Goal: Information Seeking & Learning: Learn about a topic

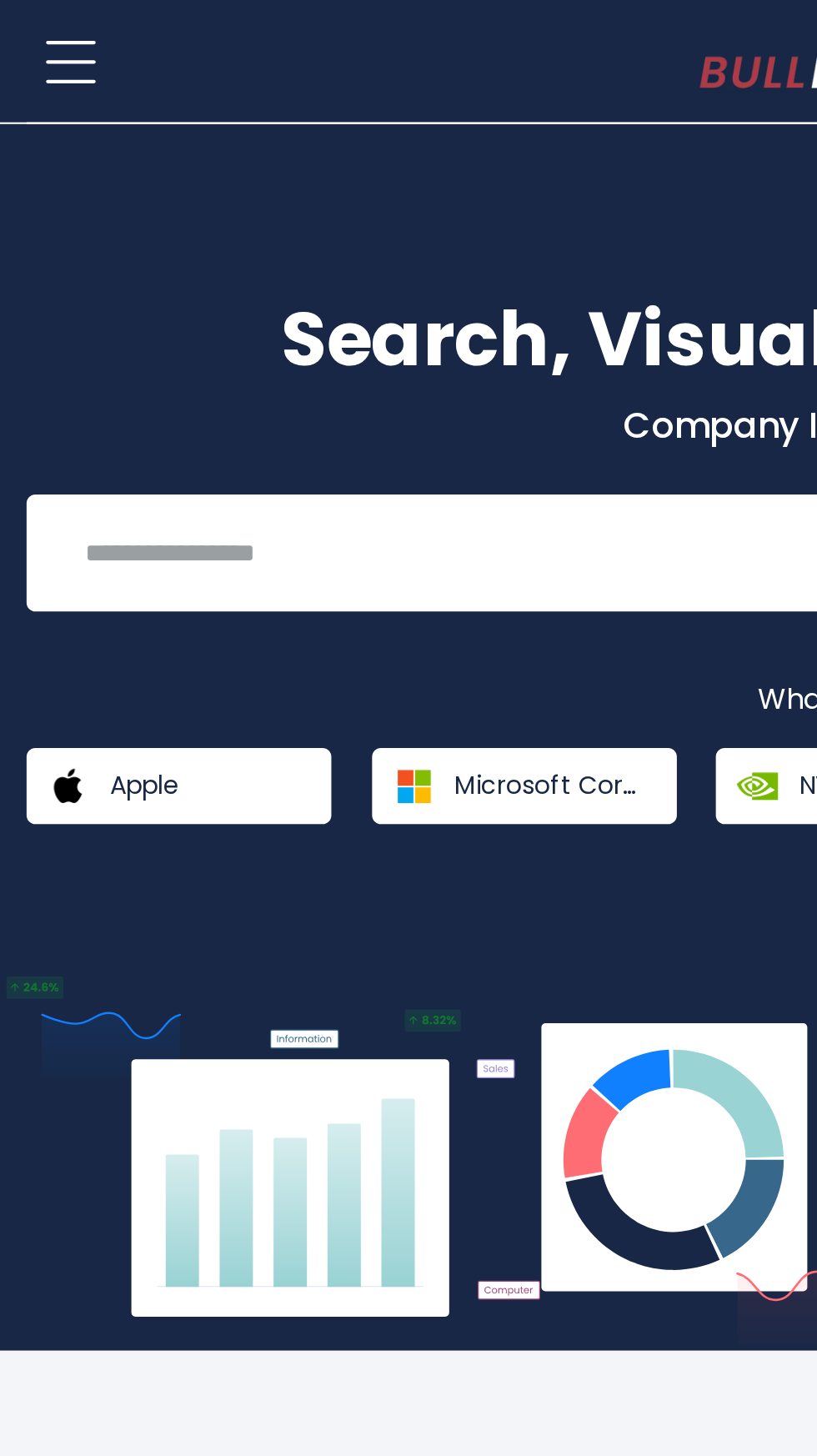
click at [37, 29] on span at bounding box center [33, 30] width 23 height 2
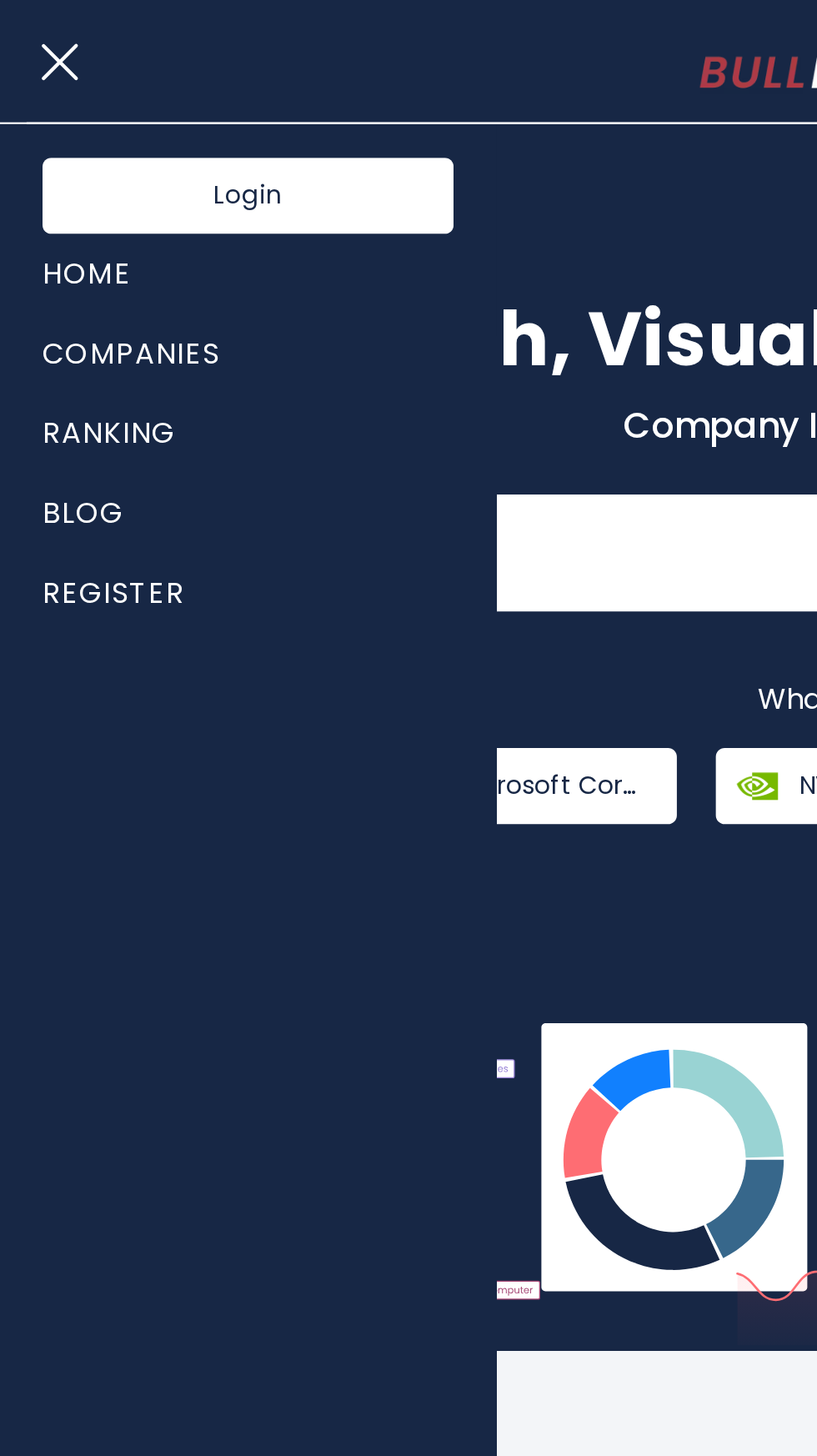
click at [75, 205] on link "Ranking" at bounding box center [116, 204] width 193 height 38
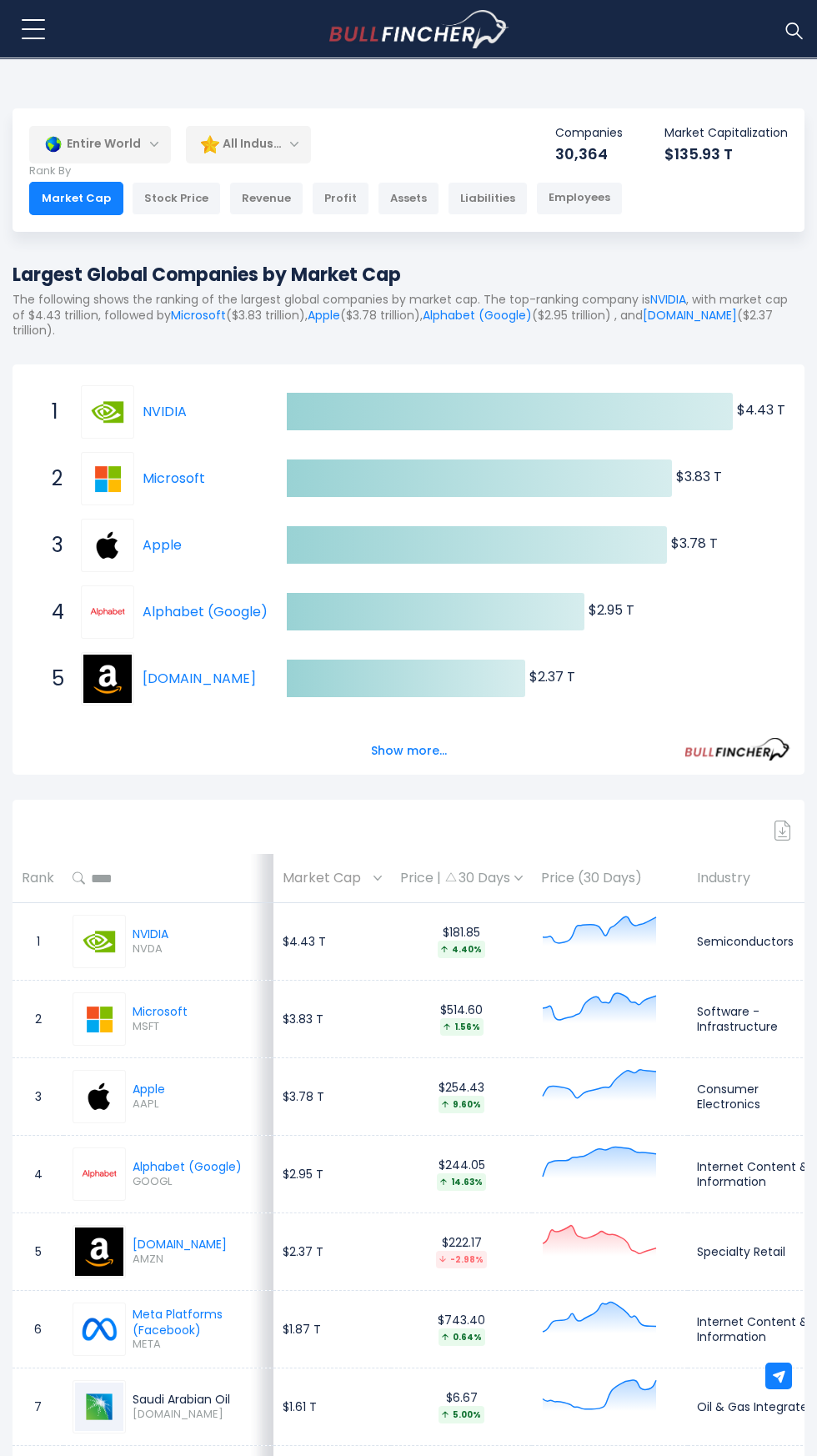
click at [312, 202] on div "Profit" at bounding box center [340, 198] width 57 height 33
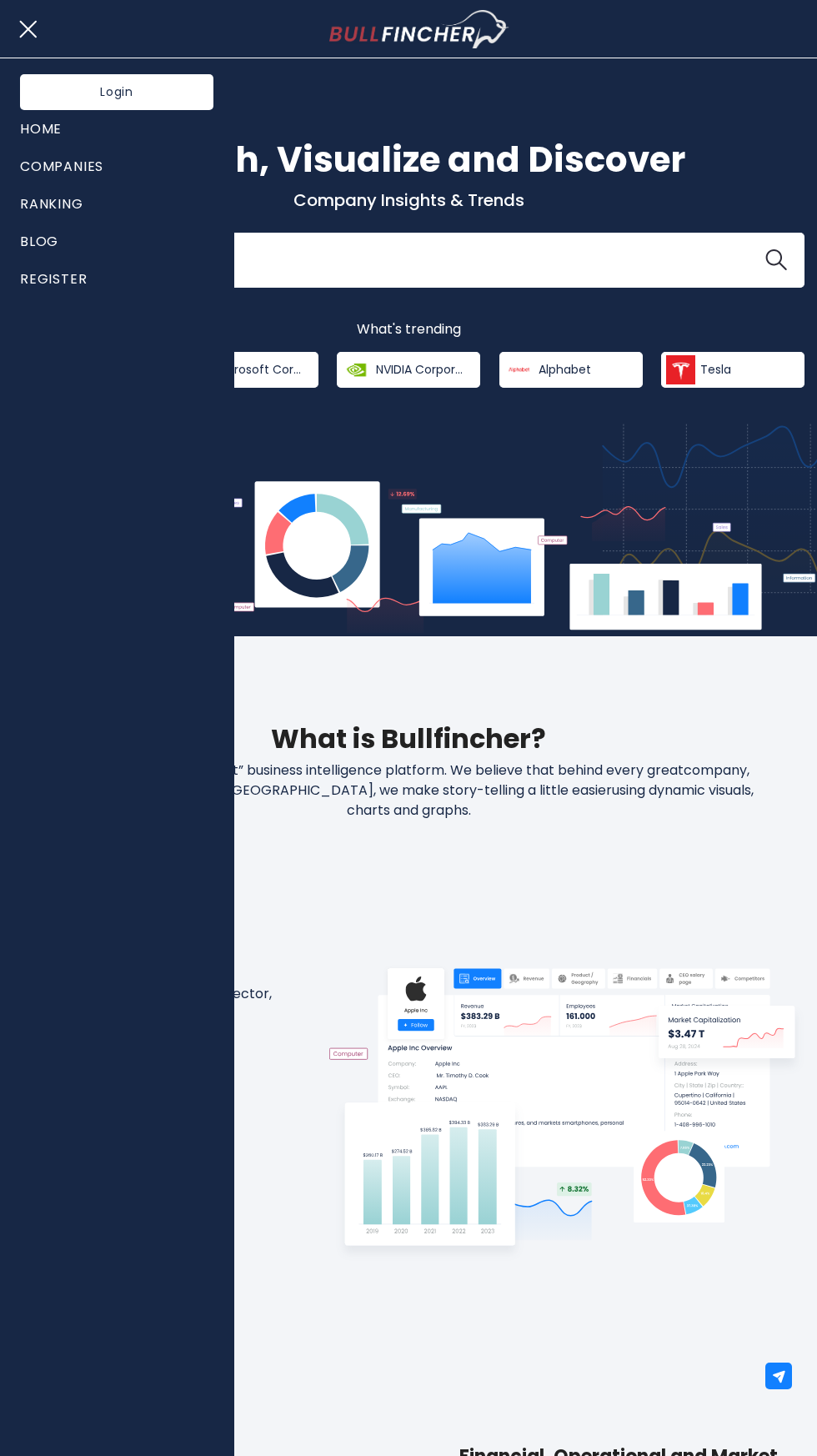
click at [76, 194] on link "Ranking" at bounding box center [116, 204] width 193 height 38
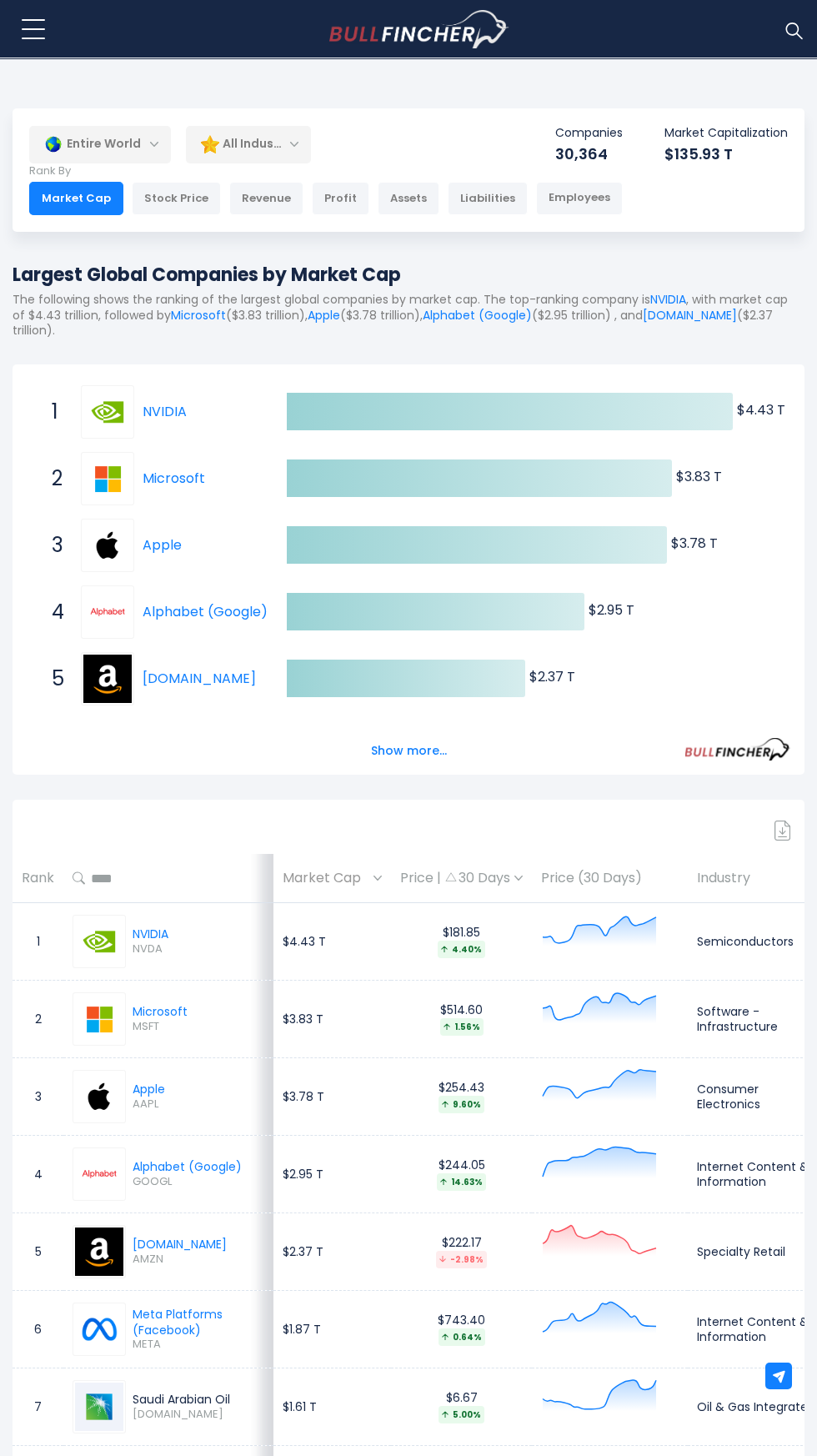
click at [118, 136] on div "Entire World" at bounding box center [100, 144] width 142 height 39
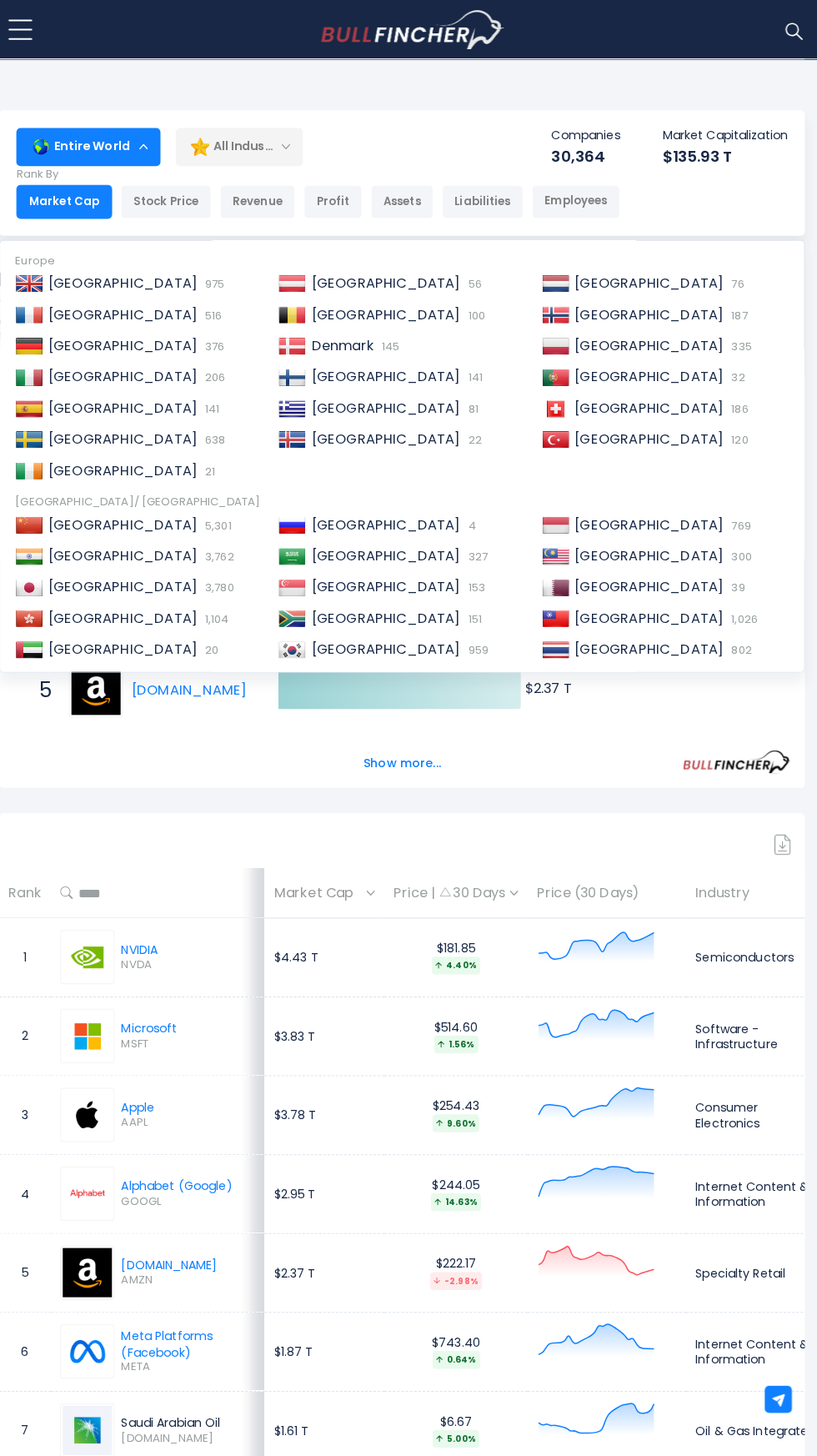
click at [211, 371] on span "206" at bounding box center [223, 371] width 24 height 16
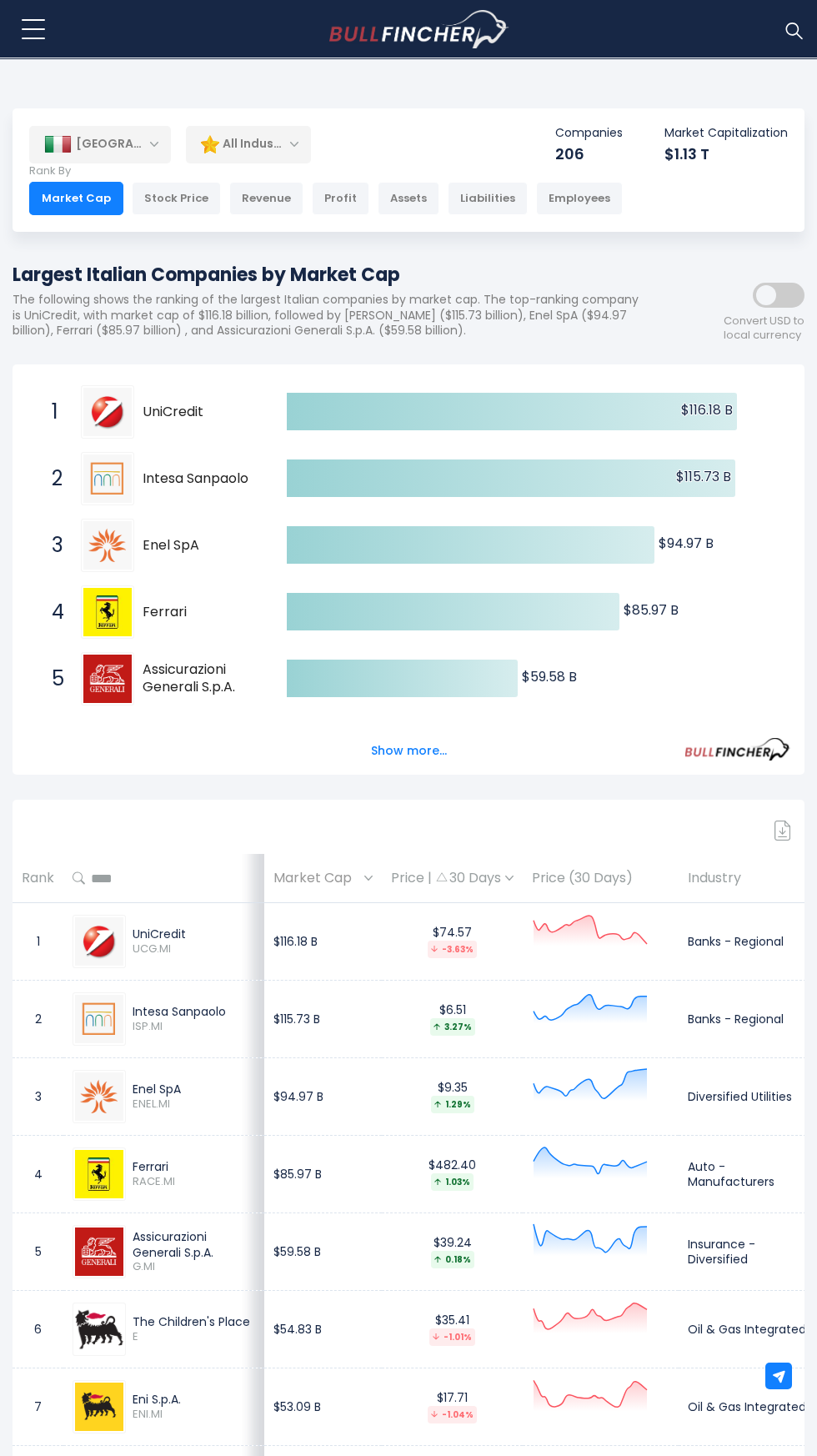
click at [332, 201] on div "Profit" at bounding box center [340, 198] width 57 height 33
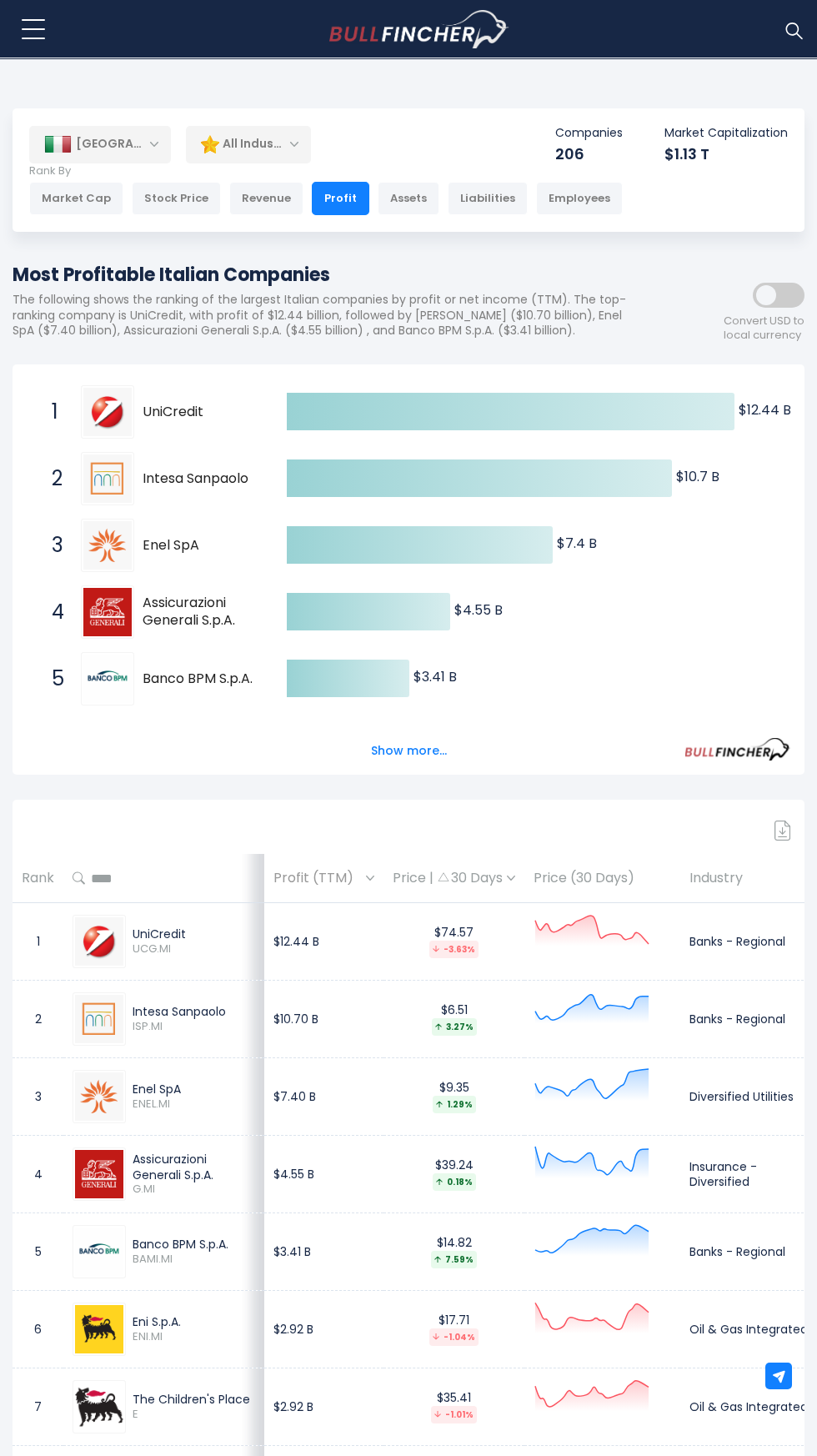
click at [400, 195] on div "Assets" at bounding box center [408, 198] width 62 height 33
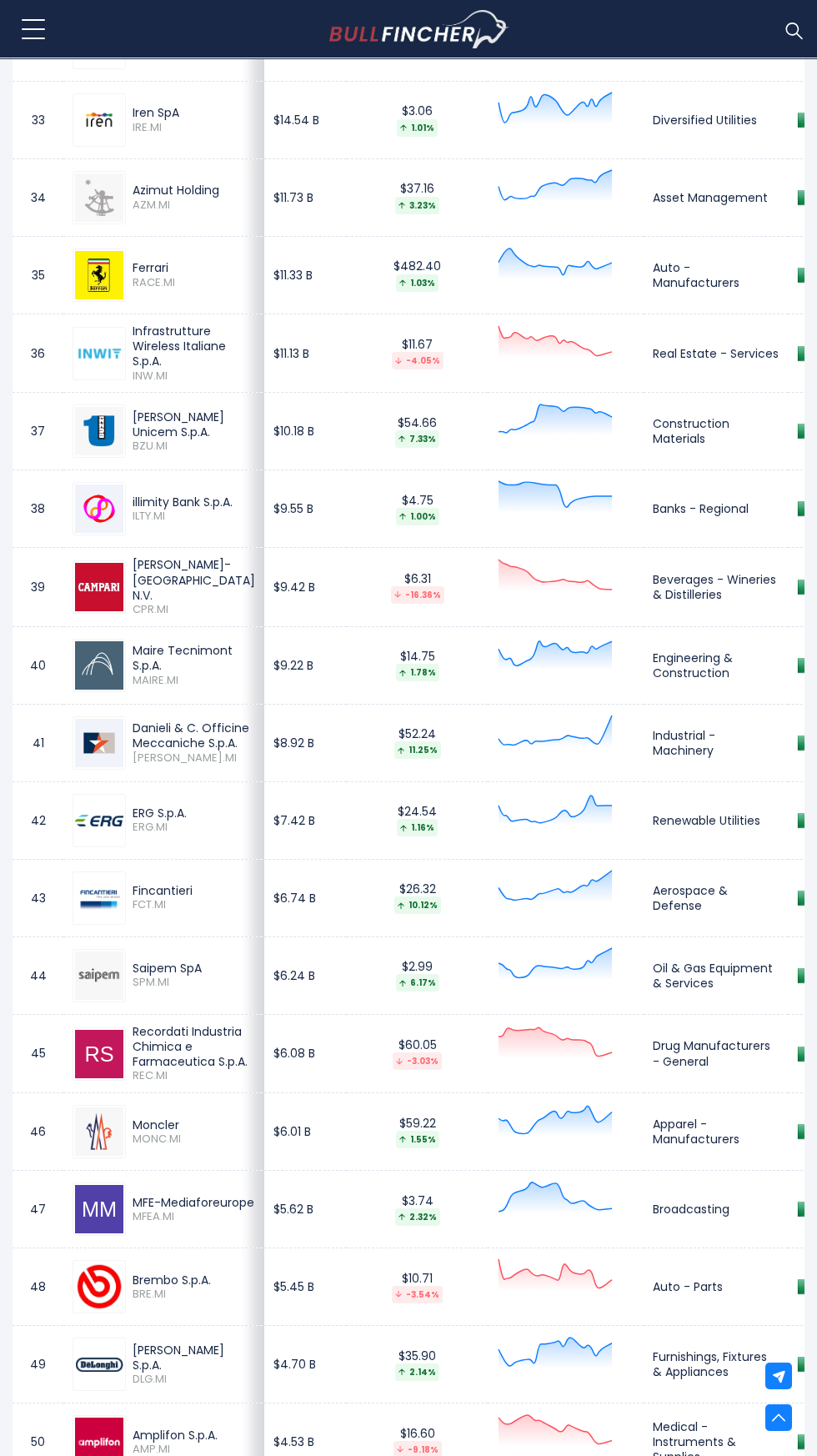
scroll to position [3324, 0]
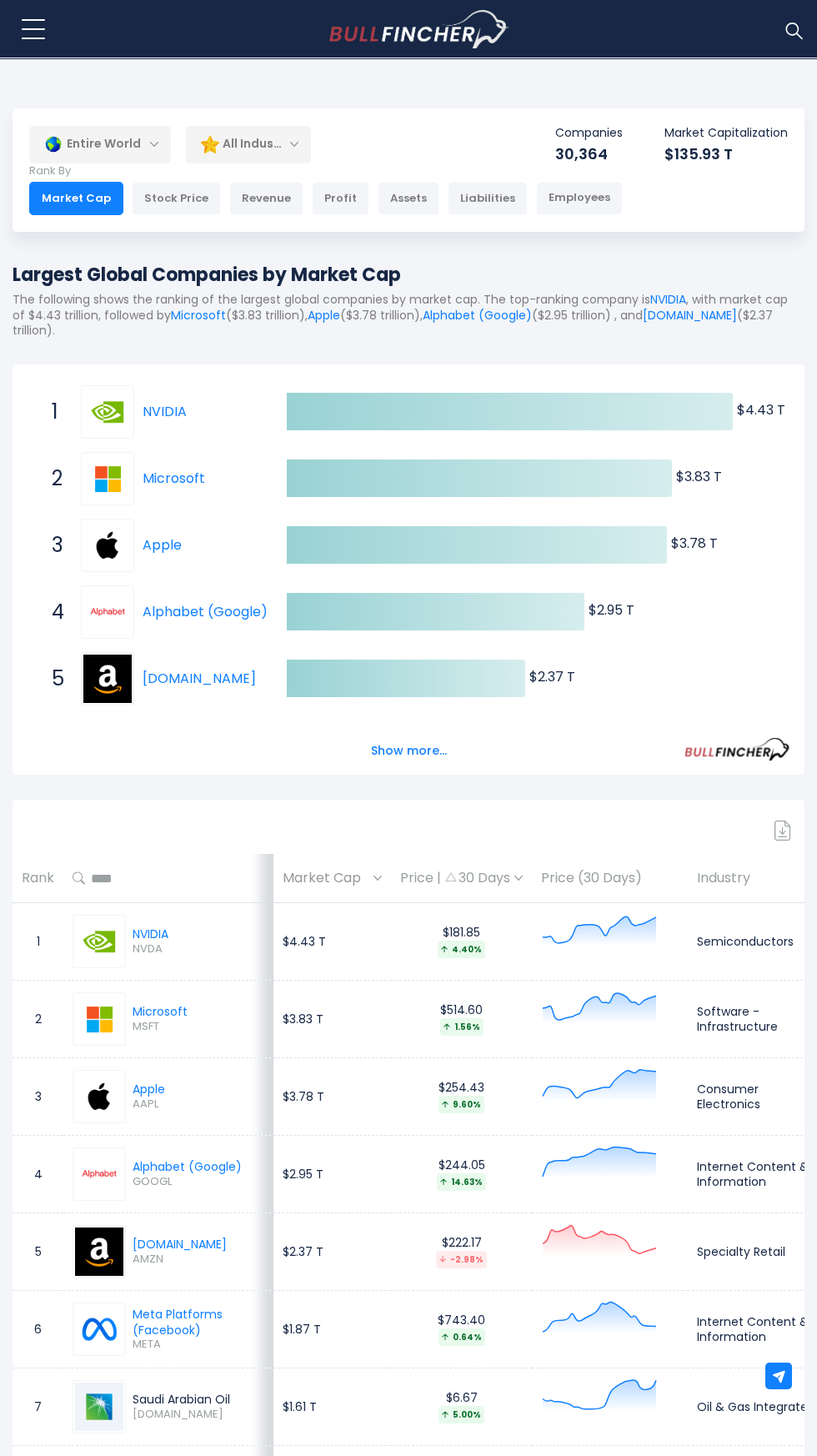
click at [118, 144] on div "Entire World" at bounding box center [100, 144] width 142 height 39
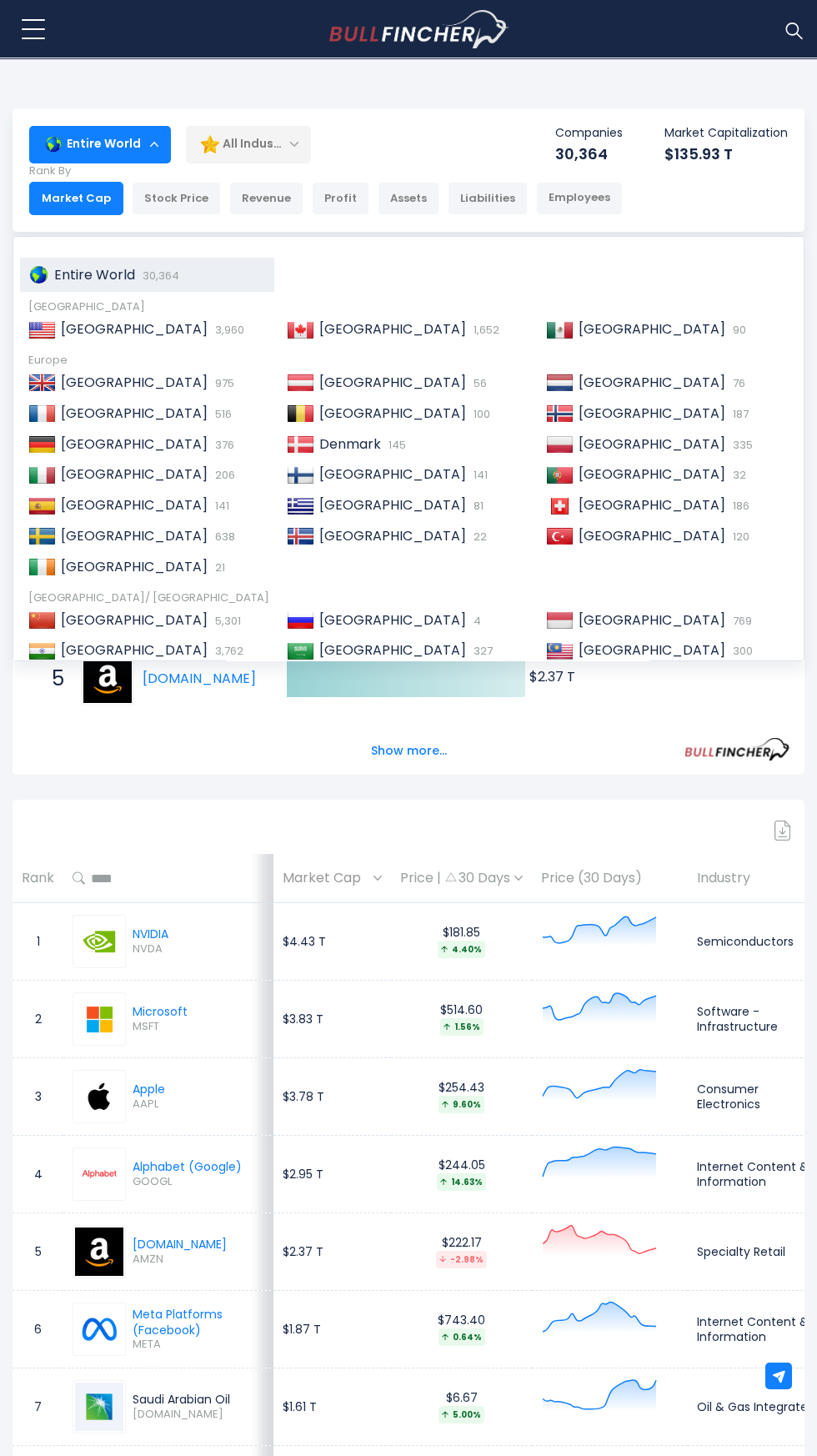
click at [211, 537] on span "638" at bounding box center [223, 537] width 24 height 16
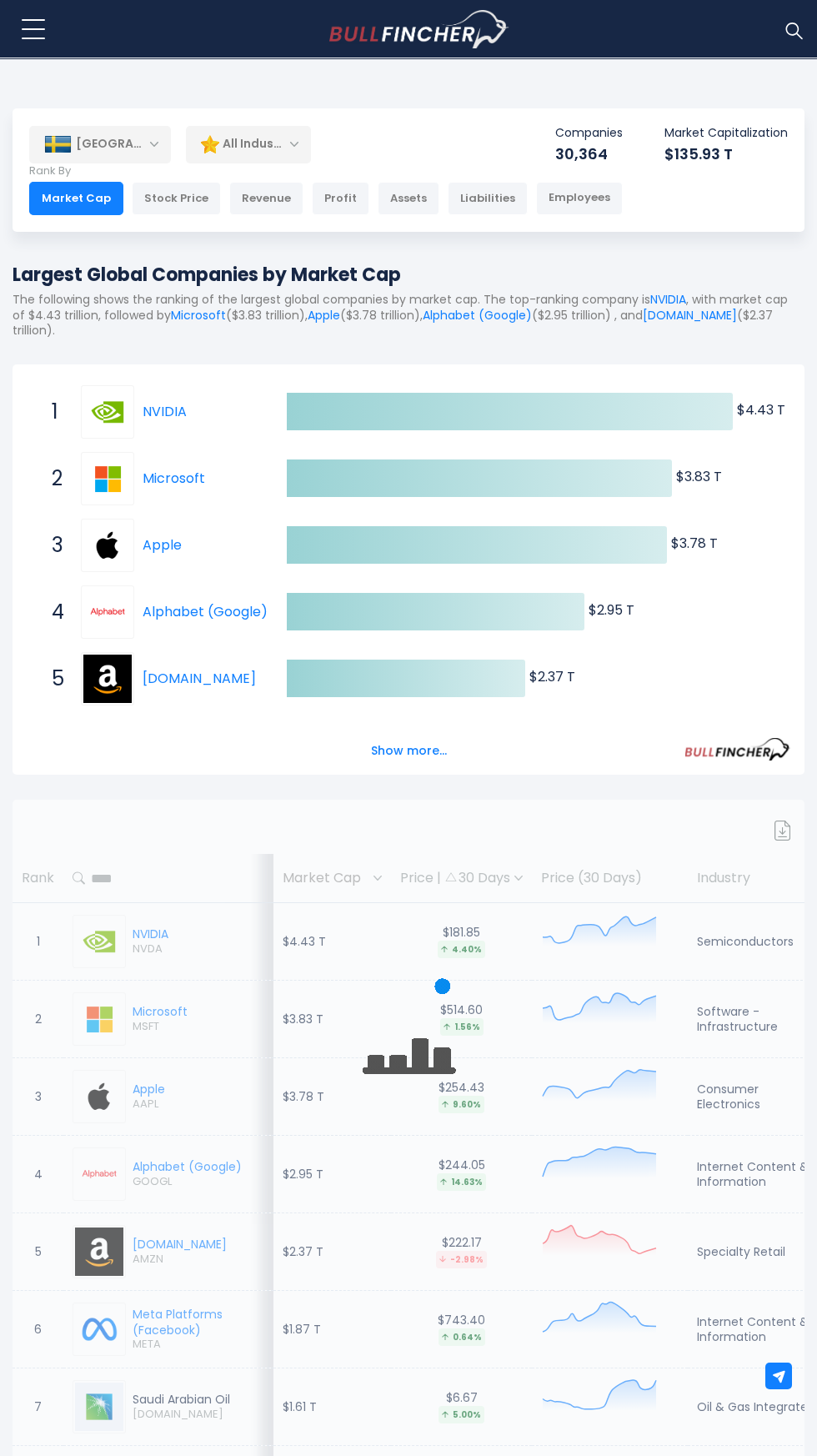
click at [88, 130] on div "[GEOGRAPHIC_DATA]" at bounding box center [100, 144] width 142 height 37
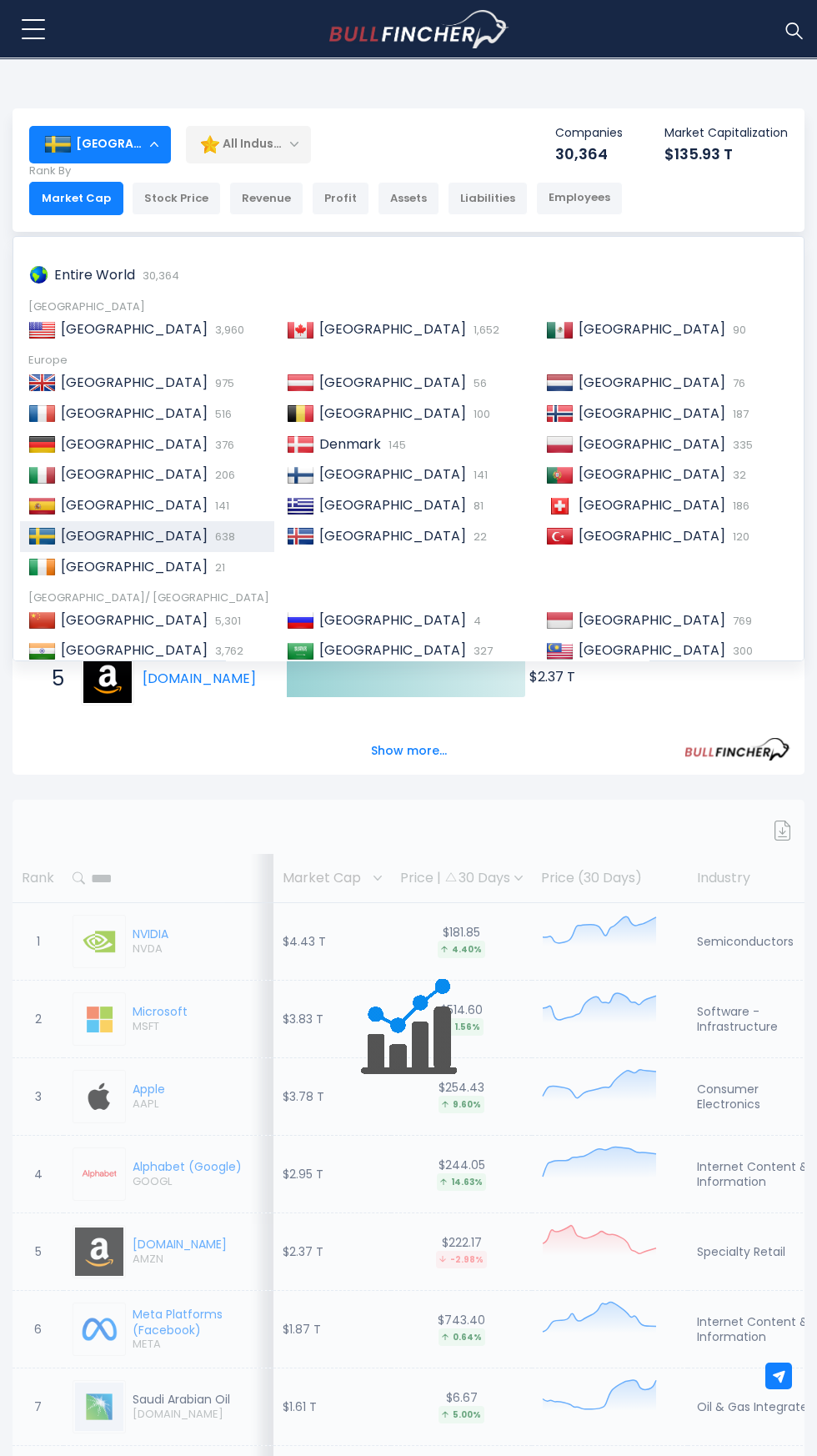
scroll to position [255, 0]
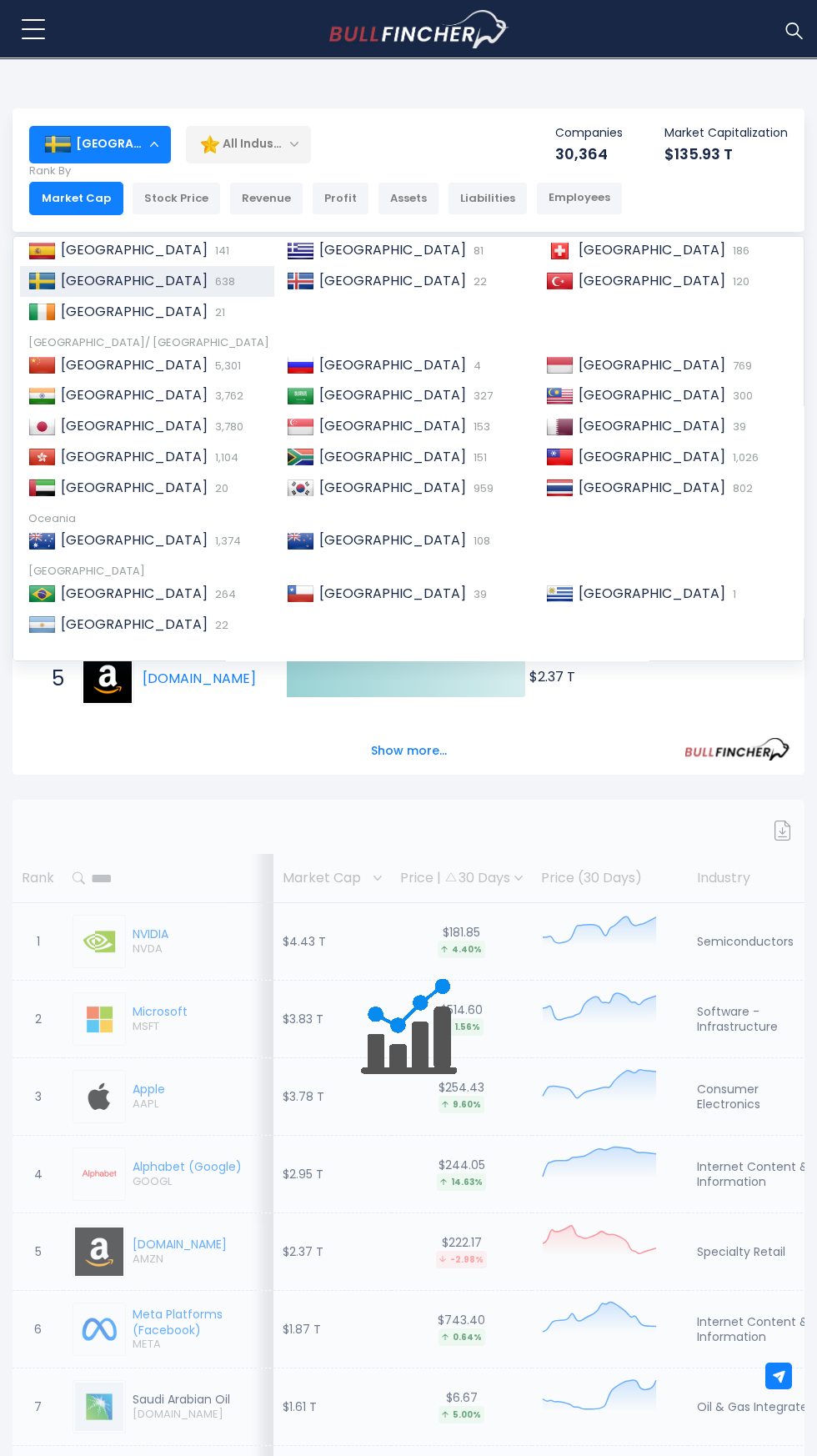
click at [101, 343] on div "[GEOGRAPHIC_DATA]/ [GEOGRAPHIC_DATA]" at bounding box center [408, 343] width 760 height 14
click at [211, 366] on span "5,301" at bounding box center [225, 366] width 30 height 16
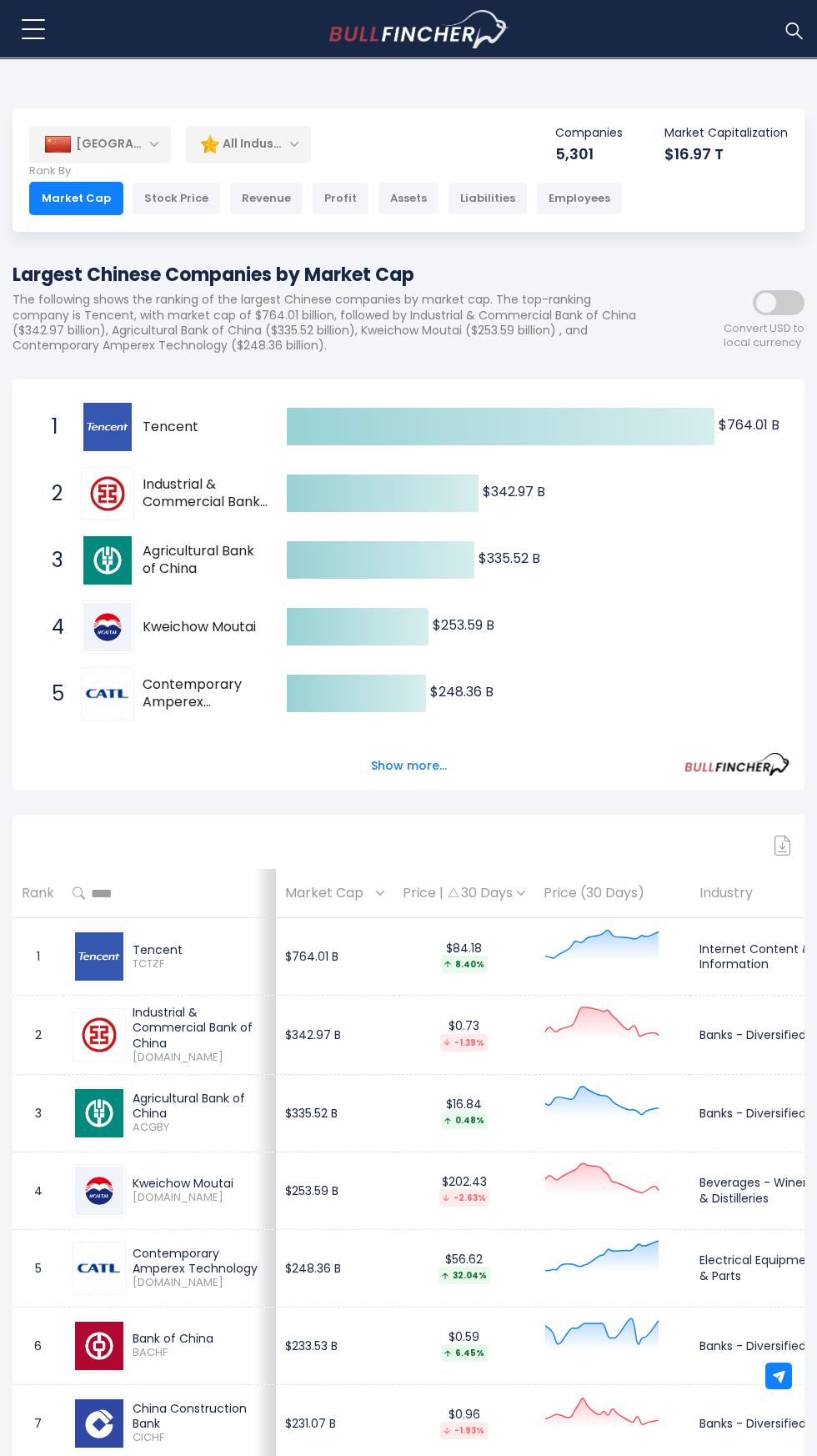
click at [329, 200] on div "Profit" at bounding box center [340, 198] width 57 height 33
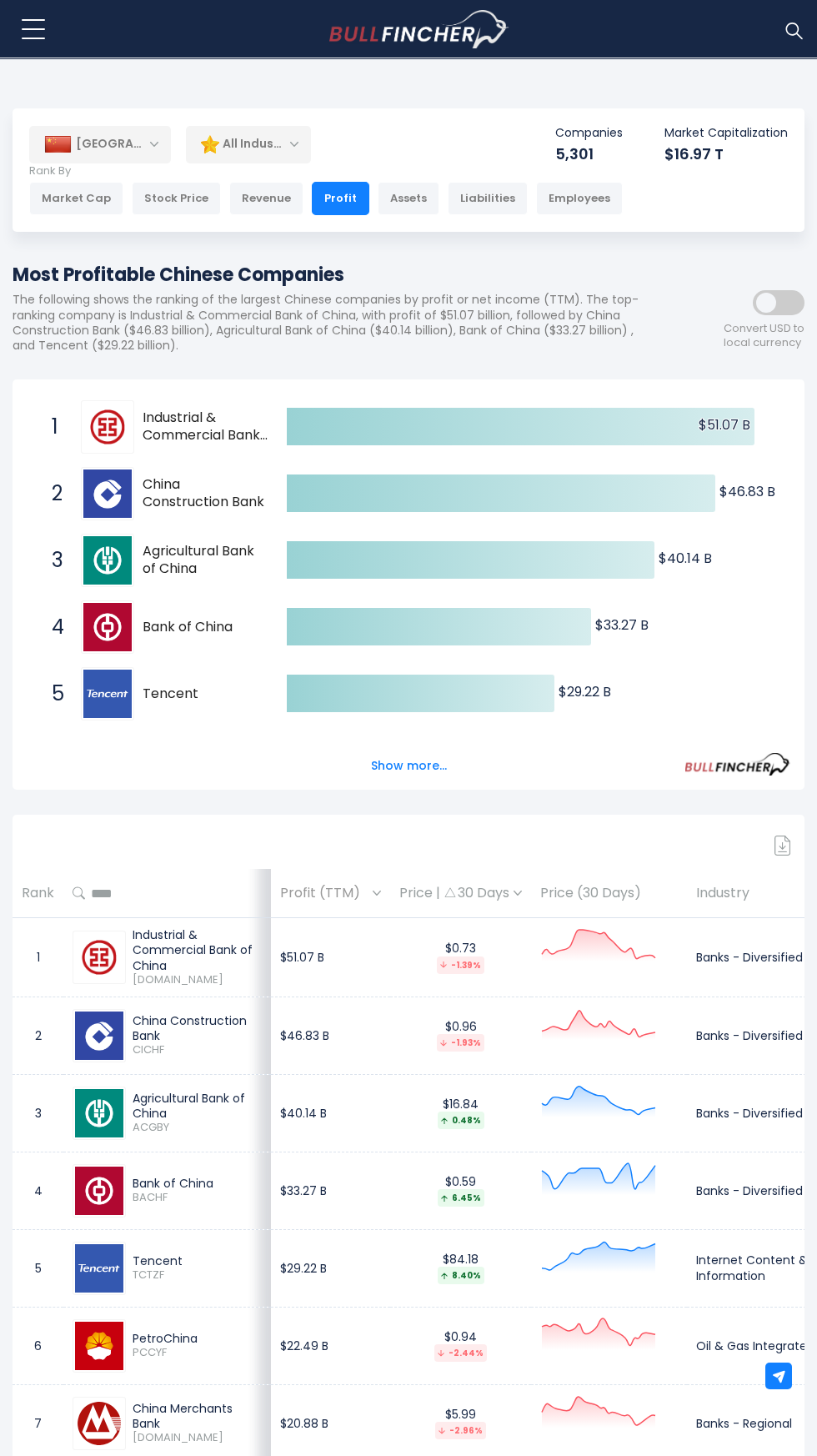
click at [380, 199] on div "Assets" at bounding box center [408, 198] width 62 height 33
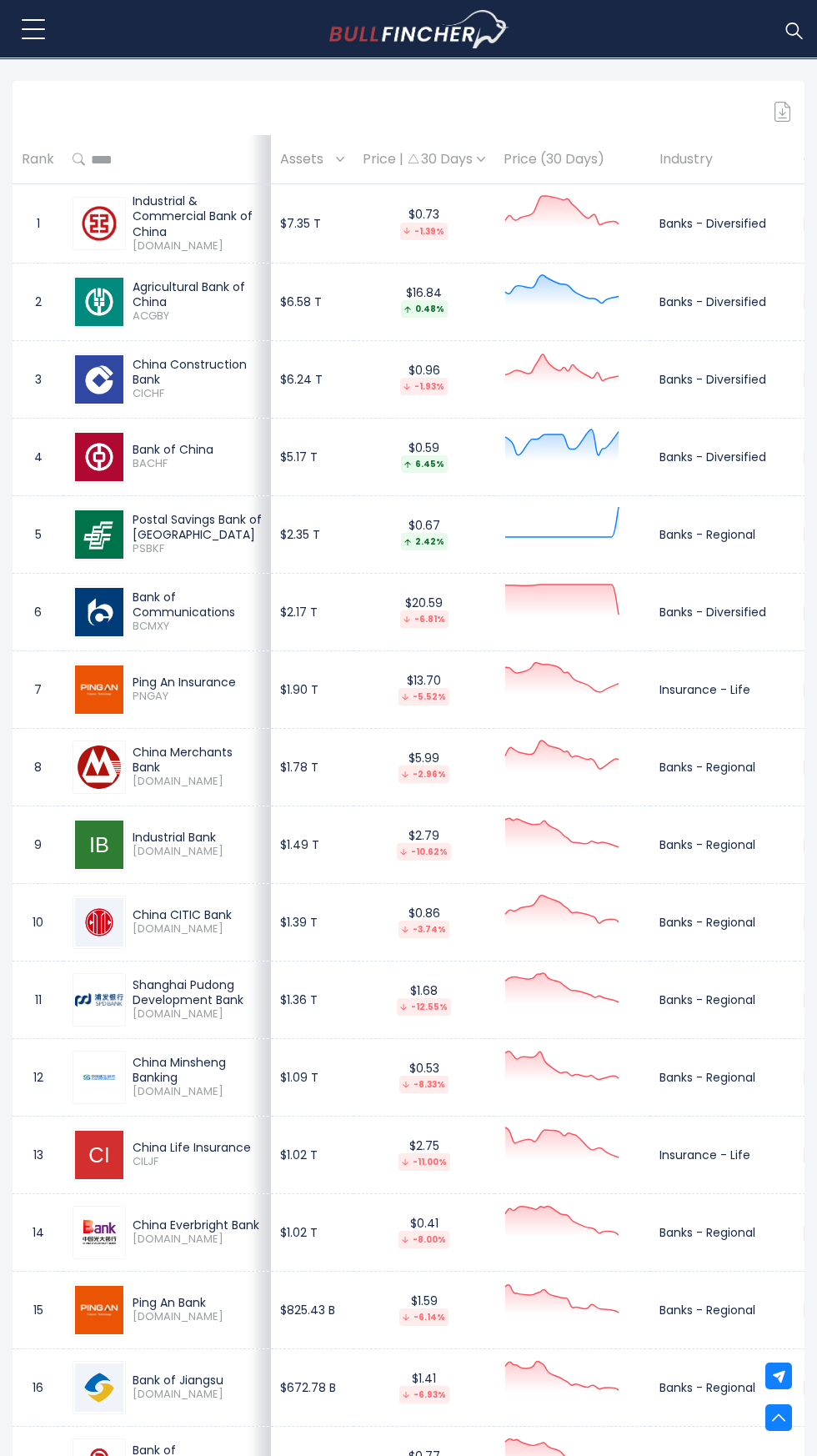
scroll to position [737, 0]
